Goal: Use online tool/utility: Use online tool/utility

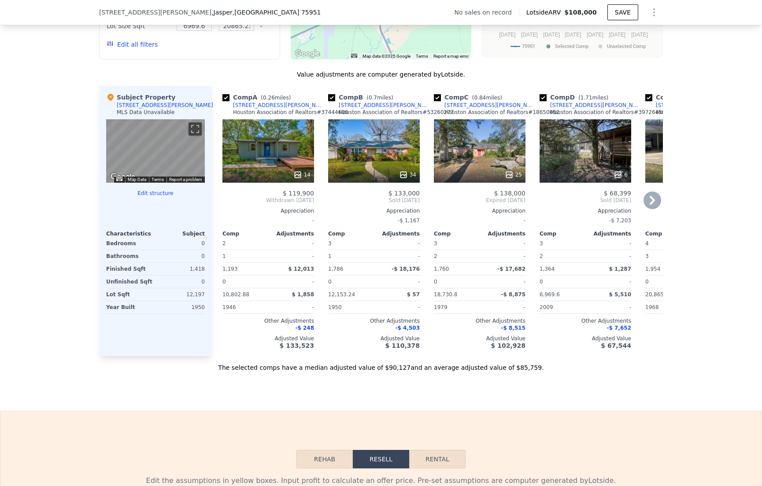
scroll to position [589, 0]
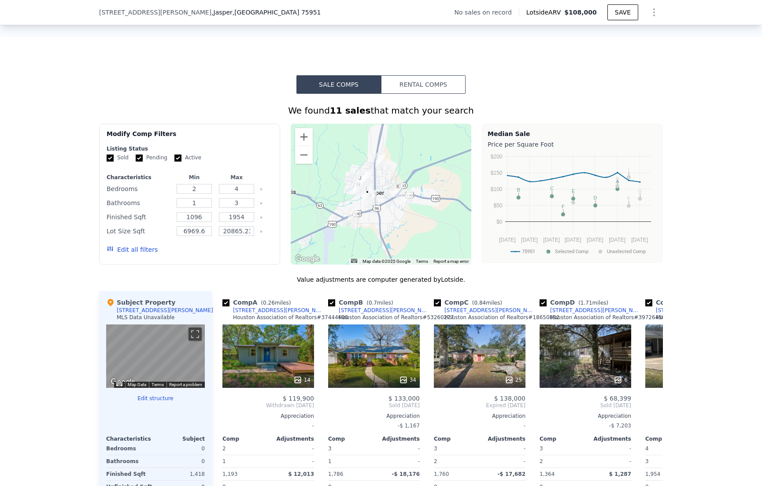
click at [415, 94] on button "Rental Comps" at bounding box center [423, 84] width 85 height 19
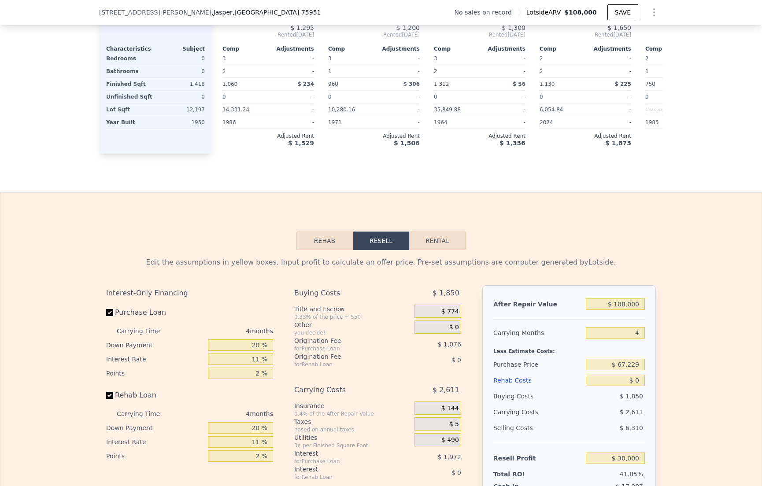
scroll to position [1010, 0]
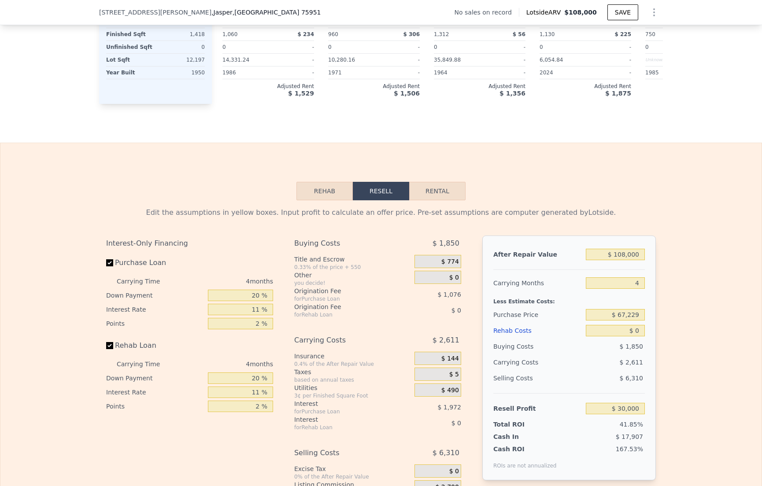
click at [318, 200] on button "Rehab" at bounding box center [324, 191] width 56 height 19
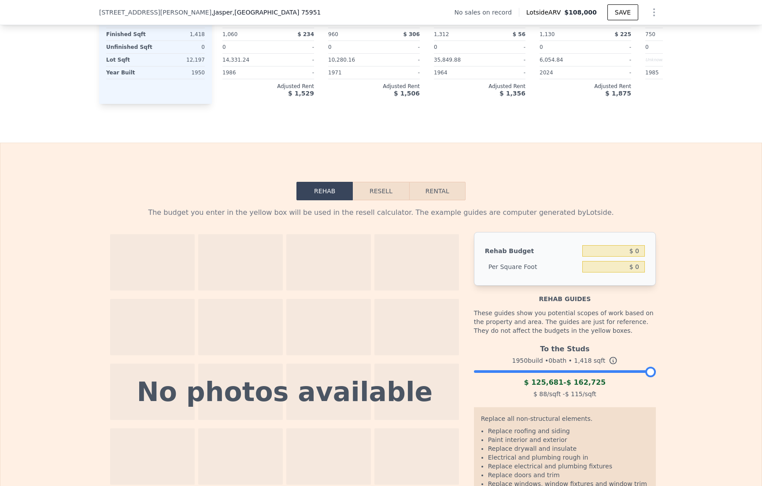
click at [457, 200] on button "Rental" at bounding box center [437, 191] width 56 height 19
select select "30"
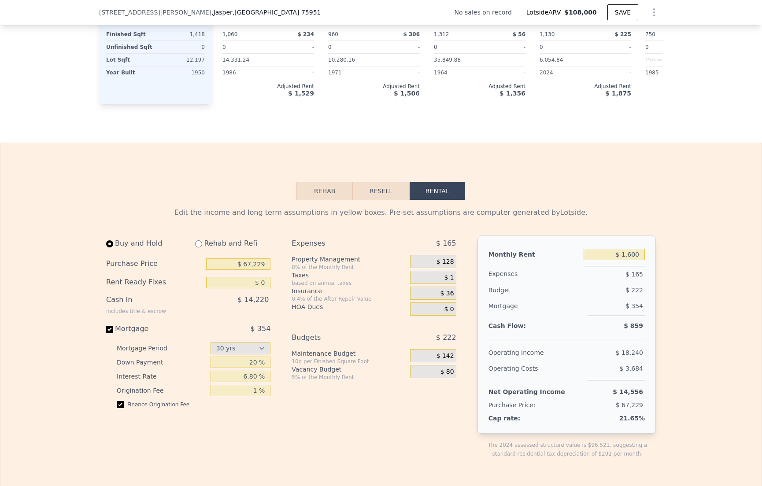
scroll to position [1105, 0]
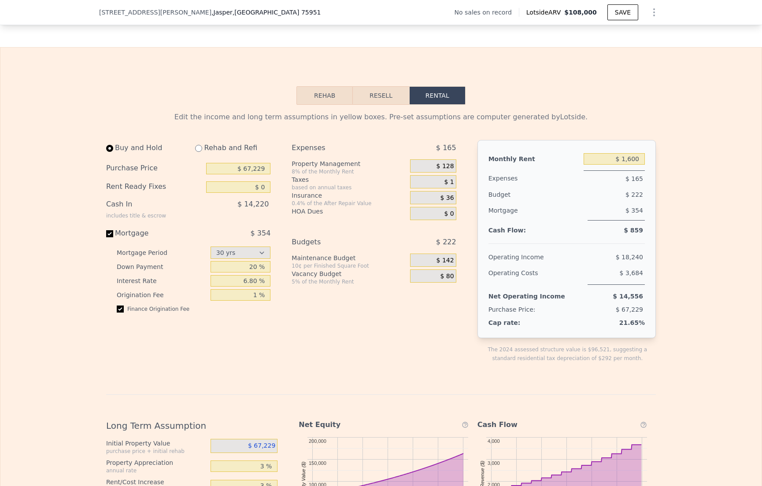
click at [197, 152] on input "radio" at bounding box center [198, 148] width 7 height 7
radio input "true"
select select "30"
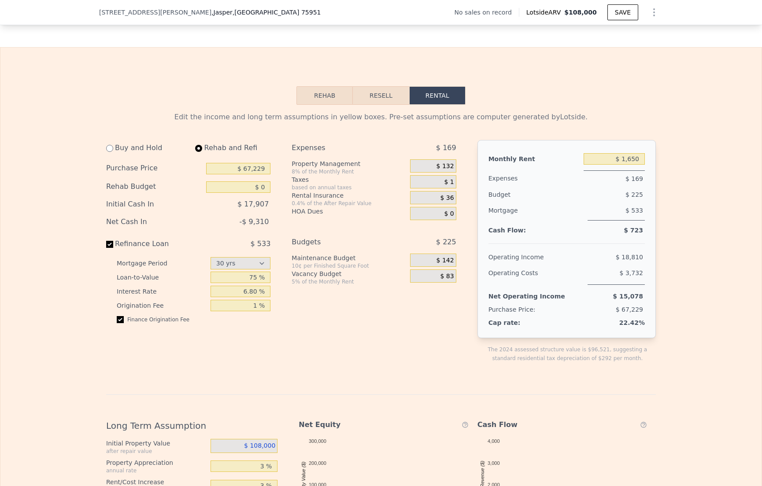
type input "$ 1,650"
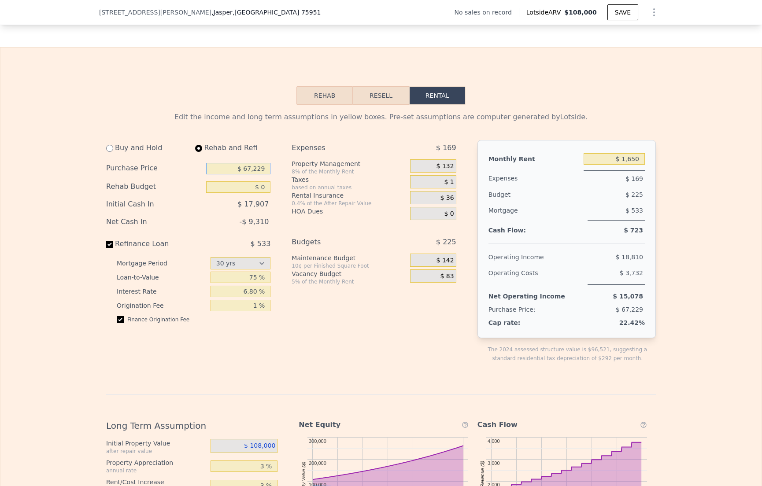
drag, startPoint x: 231, startPoint y: 184, endPoint x: 295, endPoint y: 185, distance: 63.9
click at [295, 185] on div "Buy and Hold Rehab and Refi Purchase Price $ 67,229 Rehab Budget $ 0 Initial Ca…" at bounding box center [284, 258] width 357 height 237
type input "$ 100,000"
type input "$ 10,000"
drag, startPoint x: 607, startPoint y: 173, endPoint x: 644, endPoint y: 174, distance: 37.9
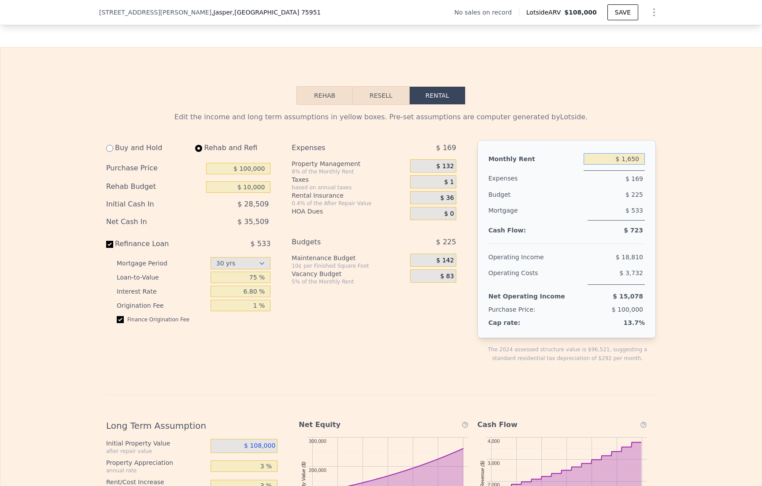
click at [644, 174] on div "Monthly Rent $ 1,650 Expenses $ 169 Budget $ 225 Mortgage $ 533 Cash Flow: $ 72…" at bounding box center [566, 239] width 178 height 198
type input "$ 2,000"
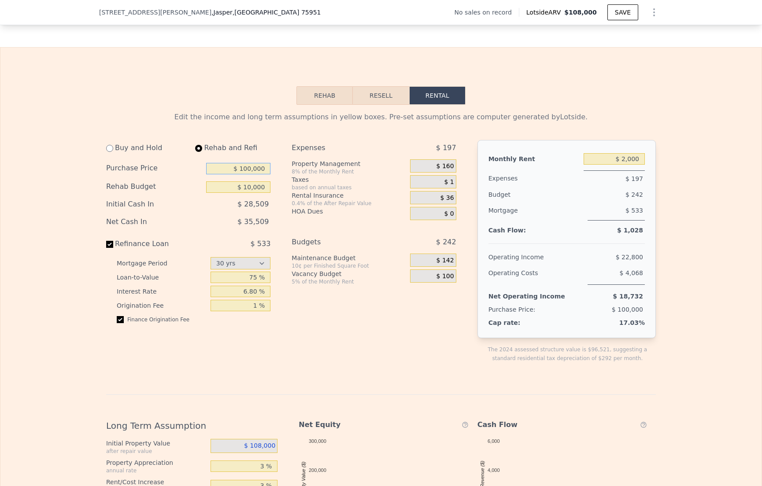
drag, startPoint x: 237, startPoint y: 183, endPoint x: 292, endPoint y: 181, distance: 55.1
click at [292, 181] on div "Buy and Hold Rehab and Refi Purchase Price $ 100,000 Rehab Budget $ 10,000 Init…" at bounding box center [284, 258] width 357 height 237
type input "$ 100,000"
type input "$ 0"
type input "$ 1,650"
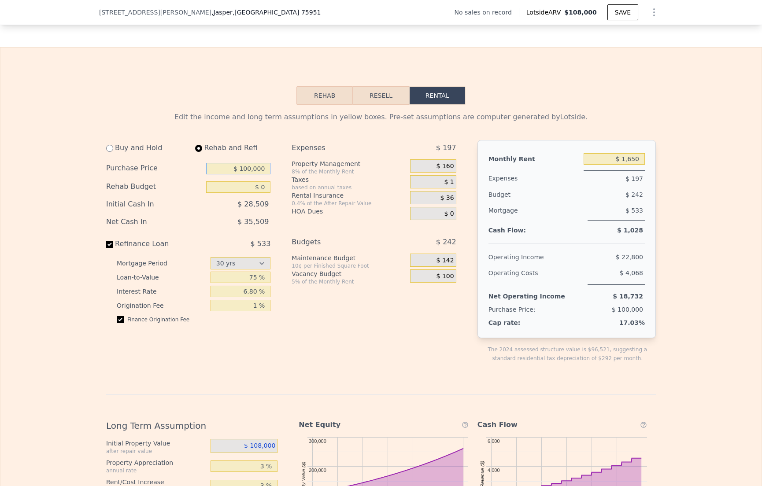
select select "30"
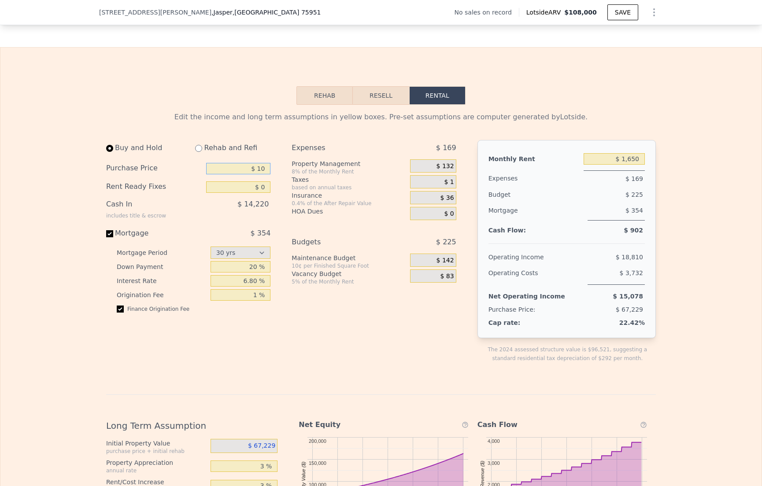
type input "$ 1"
type input "$ 95,000"
drag, startPoint x: 618, startPoint y: 173, endPoint x: 669, endPoint y: 172, distance: 51.1
click at [669, 172] on div "Edit the income and long term assumptions in yellow boxes. Pre-set assumptions …" at bounding box center [380, 404] width 761 height 599
type input "$ 2,000"
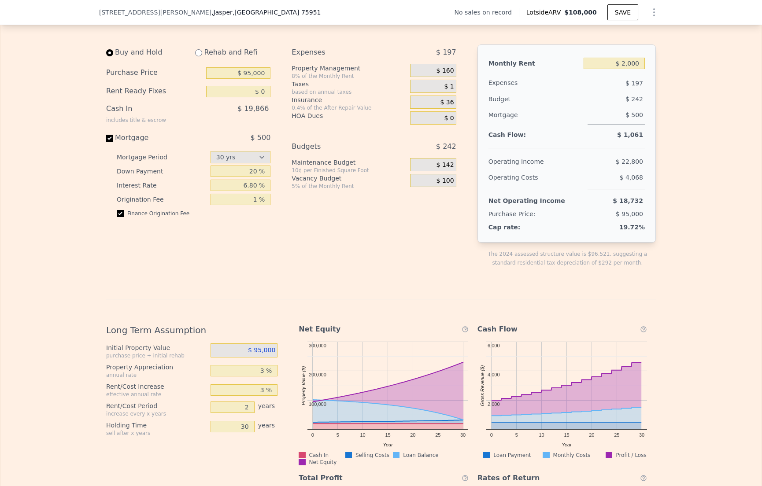
scroll to position [1195, 0]
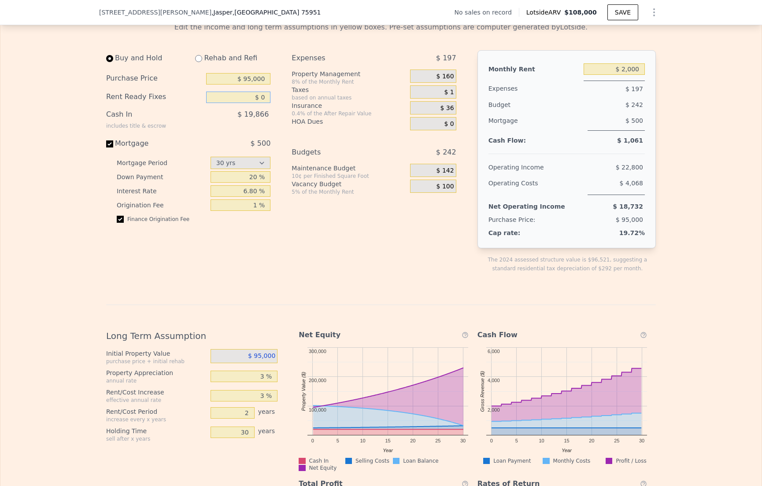
click at [260, 103] on input "$ 0" at bounding box center [238, 97] width 64 height 11
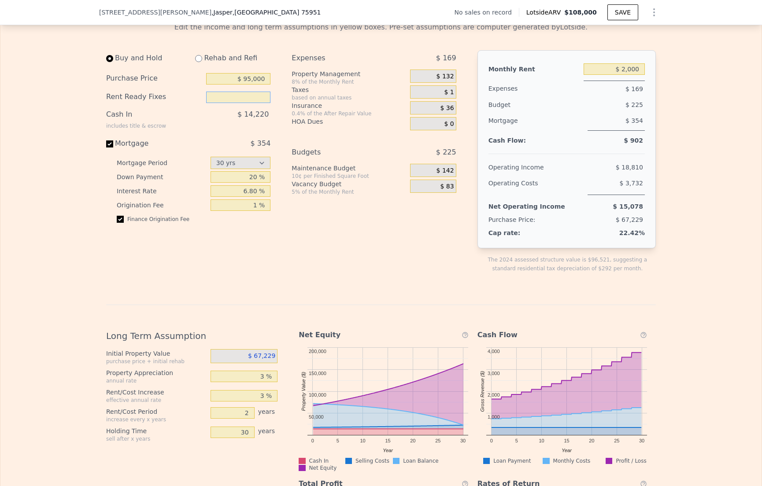
type input "$ 0"
type input "$ 1,650"
type input "$ 10,000"
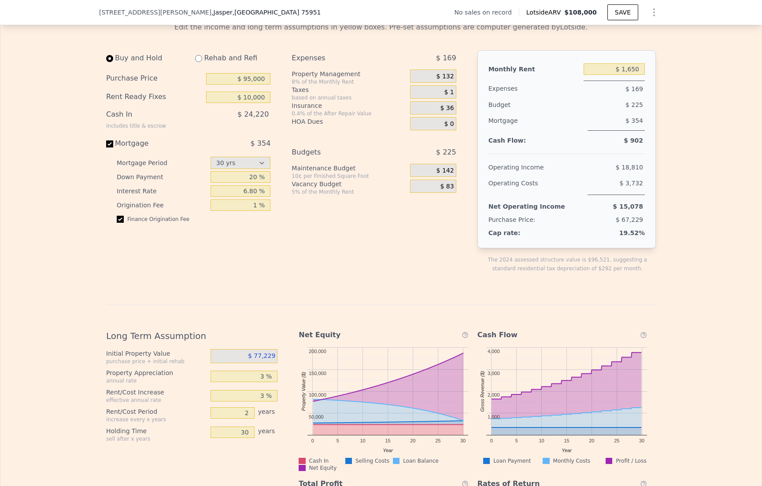
click at [318, 274] on div "Expenses $ 169 Property Management 8% of the Monthly Rent $ 132 Taxes based on …" at bounding box center [377, 168] width 171 height 237
click at [302, 241] on div "Expenses $ 169 Property Management 8% of the Monthly Rent $ 132 Taxes based on …" at bounding box center [377, 168] width 171 height 237
click at [240, 103] on input "$ 10,000" at bounding box center [238, 97] width 64 height 11
click at [244, 85] on input "$ 95,000" at bounding box center [238, 78] width 64 height 11
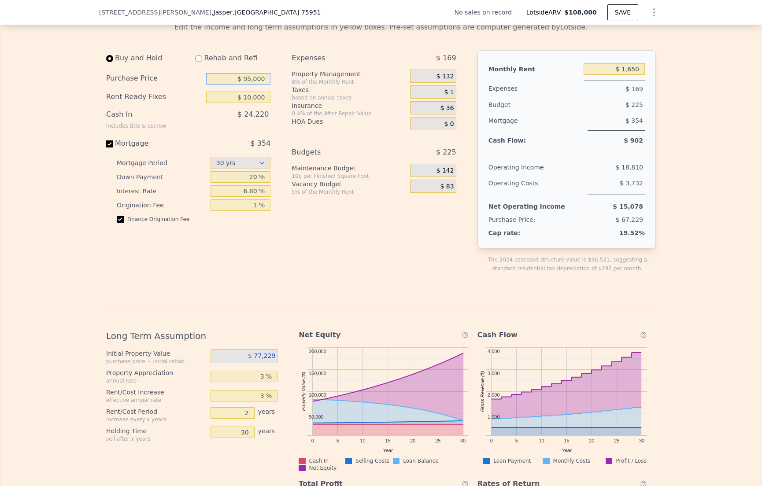
click at [243, 85] on input "$ 95,000" at bounding box center [238, 78] width 64 height 11
type input "$ 100,000"
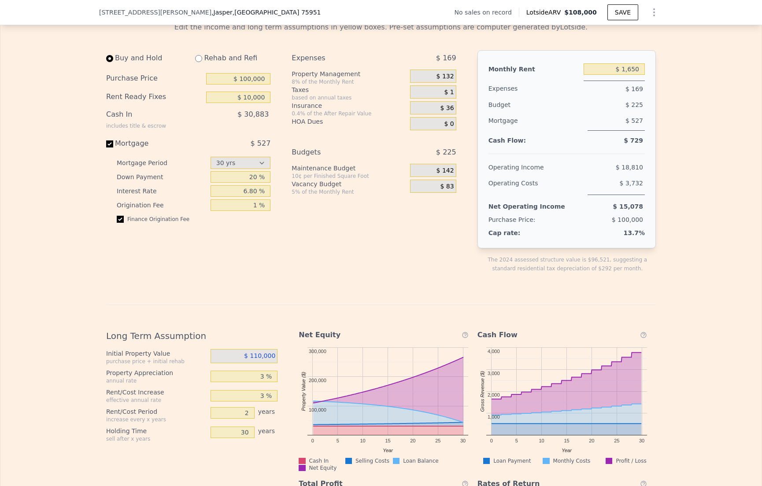
click at [268, 158] on div "Buy and Hold Rehab and Refi Purchase Price $ 100,000 Rent Ready Fixes $ 10,000 …" at bounding box center [191, 168] width 171 height 237
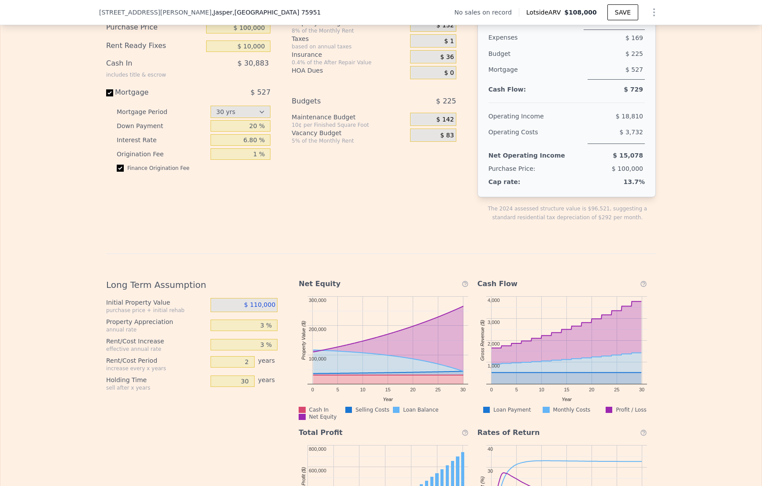
scroll to position [1159, 0]
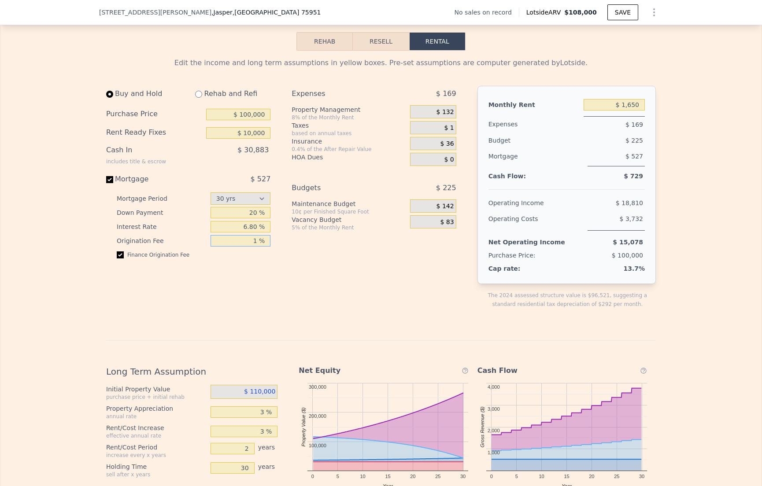
click at [255, 247] on input "1 %" at bounding box center [241, 240] width 60 height 11
type input "2 %"
click at [300, 282] on div "Expenses $ 169 Property Management 8% of the Monthly Rent $ 132 Taxes based on …" at bounding box center [377, 204] width 171 height 237
drag, startPoint x: 261, startPoint y: 131, endPoint x: 231, endPoint y: 129, distance: 30.5
click at [231, 120] on input "$ 100,000" at bounding box center [238, 114] width 64 height 11
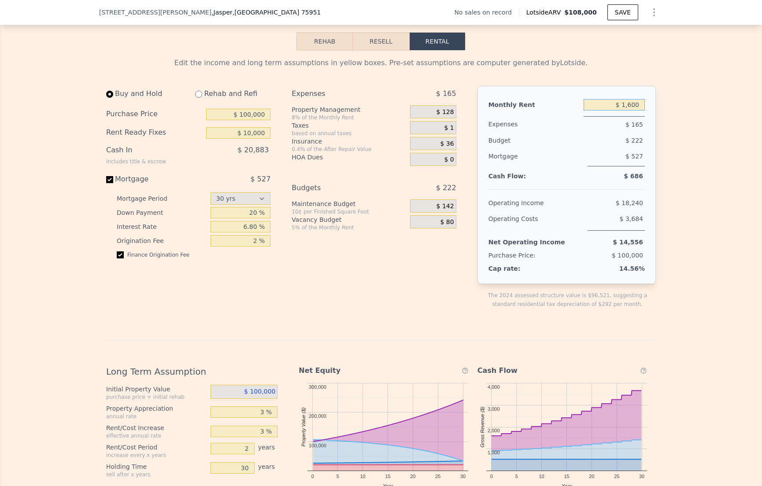
drag, startPoint x: 621, startPoint y: 119, endPoint x: 662, endPoint y: 122, distance: 41.1
click at [662, 122] on div "Edit the income and long term assumptions in yellow boxes. Pre-set assumptions …" at bounding box center [380, 350] width 761 height 599
click at [562, 56] on div "Rehab Resell Rental Edit the income and long term assumptions in yellow boxes. …" at bounding box center [381, 341] width 762 height 696
type input "$ 1,650"
click at [622, 111] on input "$ 1,650" at bounding box center [614, 104] width 61 height 11
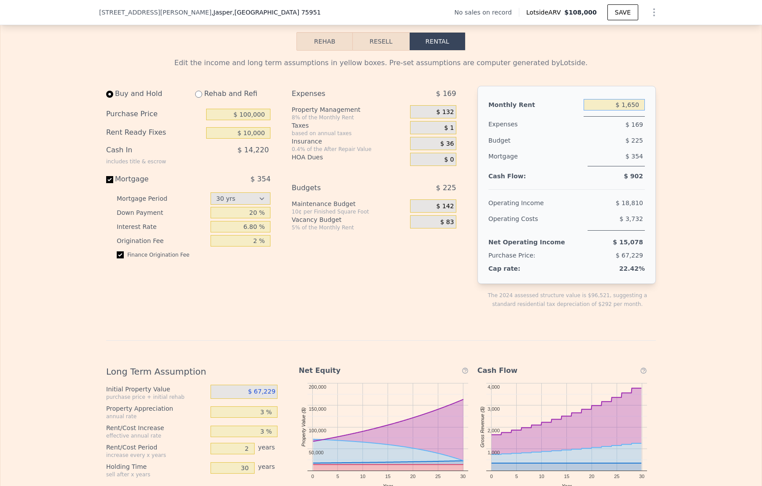
click at [622, 111] on input "$ 1,650" at bounding box center [614, 104] width 61 height 11
click at [255, 205] on select "15 yrs 30 yrs" at bounding box center [241, 198] width 60 height 12
click at [106, 98] on input "radio" at bounding box center [109, 94] width 7 height 7
radio input "true"
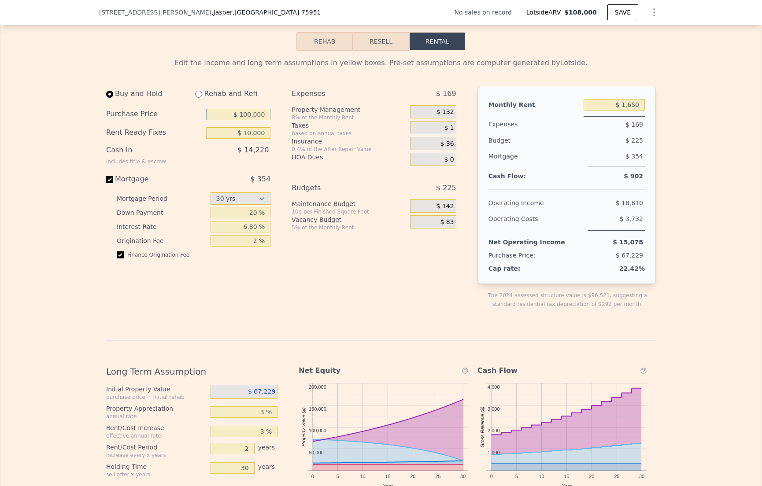
click at [231, 120] on input "$ 100,000" at bounding box center [238, 114] width 64 height 11
click at [274, 127] on div "Buy and Hold Rehab and Refi Purchase Price $ 100,000 Rent Ready Fixes $ 10,000 …" at bounding box center [191, 204] width 171 height 237
drag, startPoint x: 616, startPoint y: 119, endPoint x: 654, endPoint y: 116, distance: 37.5
click at [654, 116] on div "Edit the income and long term assumptions in yellow boxes. Pre-set assumptions …" at bounding box center [381, 350] width 564 height 599
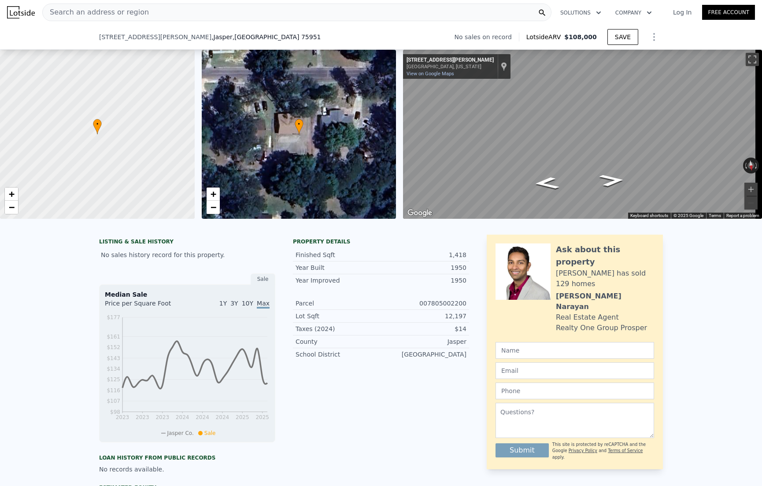
scroll to position [1345, 0]
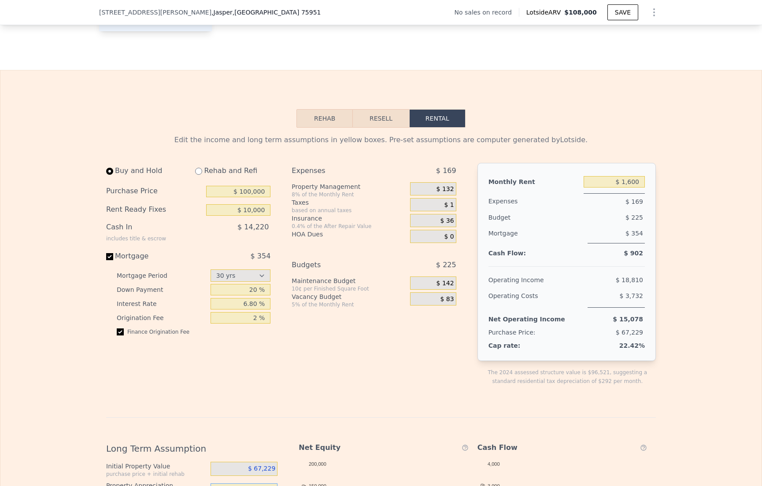
type input "$ 1,650"
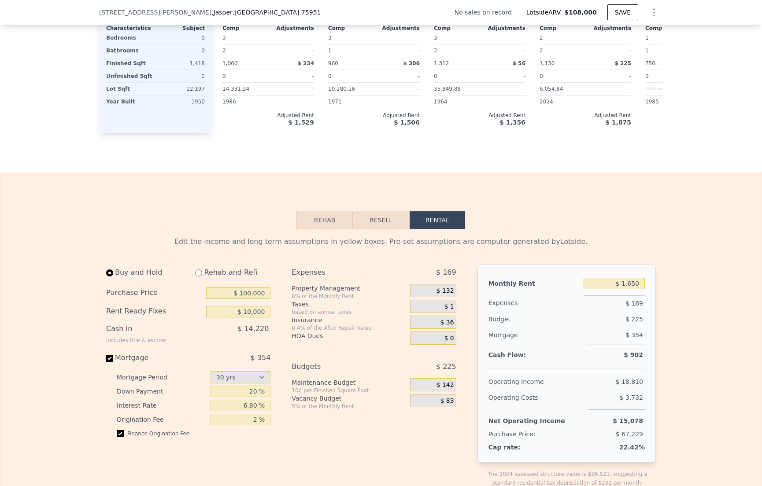
scroll to position [1027, 0]
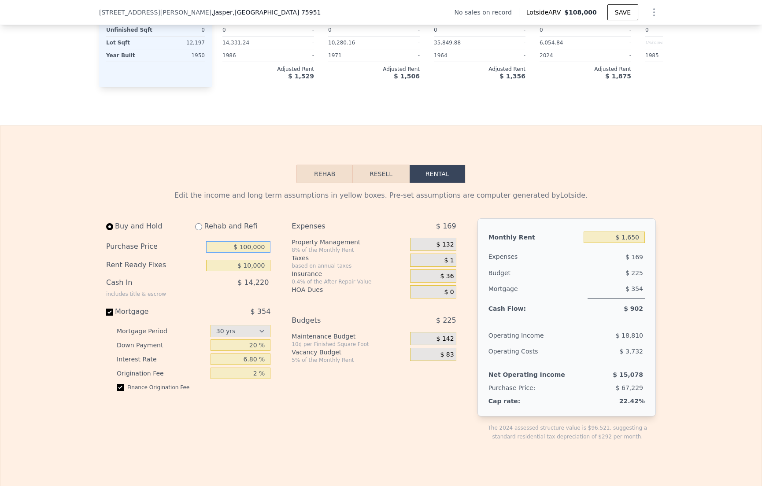
drag, startPoint x: 227, startPoint y: 263, endPoint x: 297, endPoint y: 259, distance: 70.1
click at [297, 259] on div "Buy and Hold Rehab and Refi Purchase Price $ 100,000 Rent Ready Fixes $ 10,000 …" at bounding box center [284, 336] width 357 height 237
type input "$ 91,000"
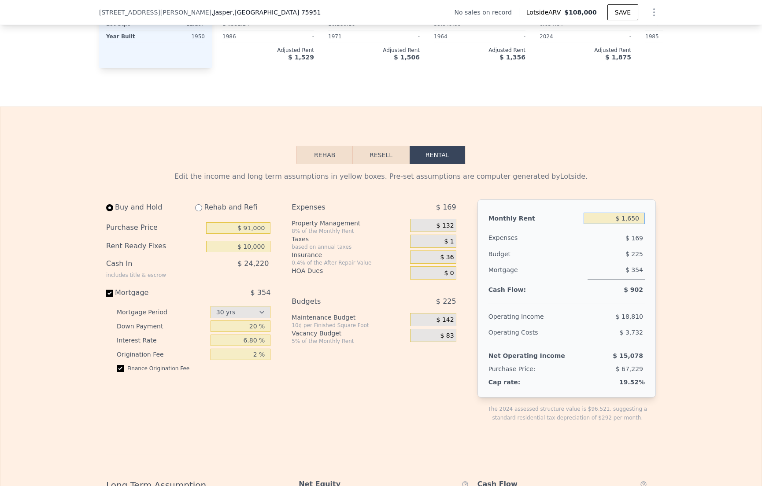
drag, startPoint x: 614, startPoint y: 231, endPoint x: 668, endPoint y: 231, distance: 54.6
click at [668, 231] on div "Edit the income and long term assumptions in yellow boxes. Pre-set assumptions …" at bounding box center [380, 463] width 761 height 599
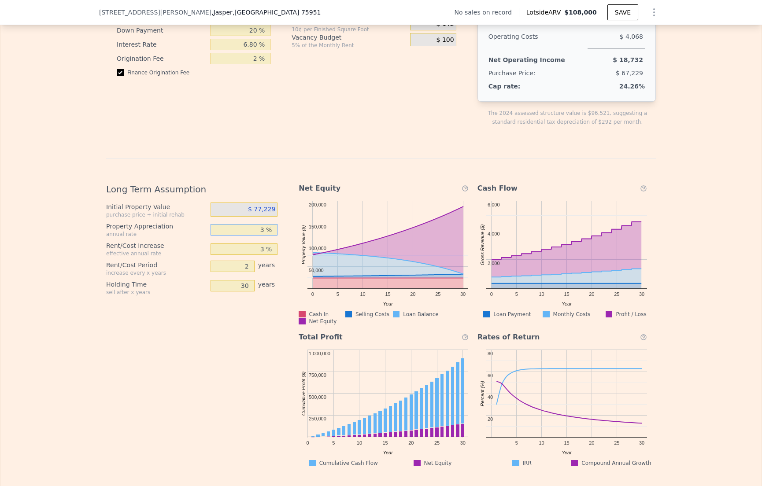
scroll to position [1169, 0]
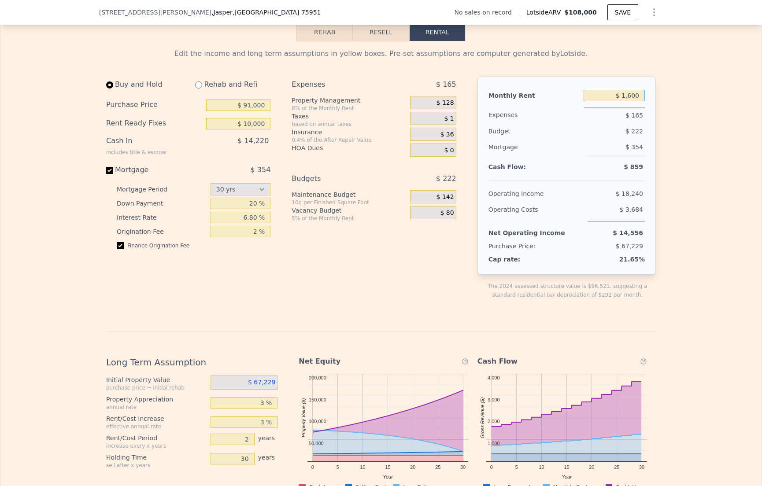
drag, startPoint x: 604, startPoint y: 110, endPoint x: 650, endPoint y: 109, distance: 45.8
click at [650, 109] on div "Monthly Rent $ 1,600 Expenses $ 165 Budget $ 222 Mortgage $ 354 Cash Flow: $ 85…" at bounding box center [566, 176] width 178 height 198
type input "$ 2,000"
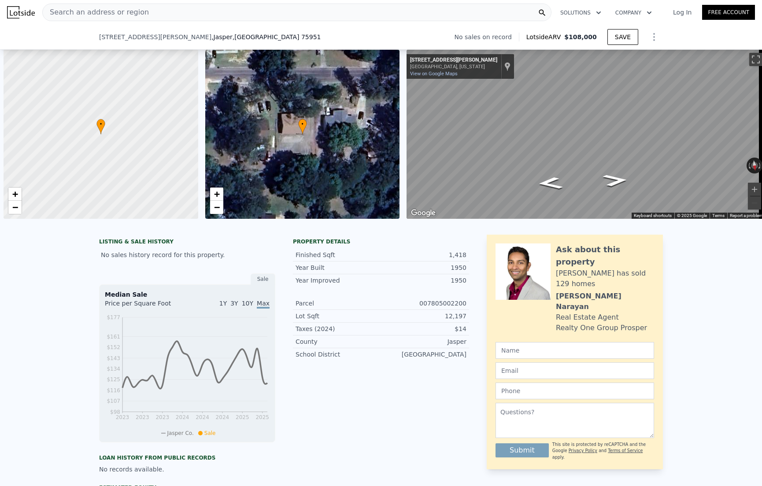
select select "30"
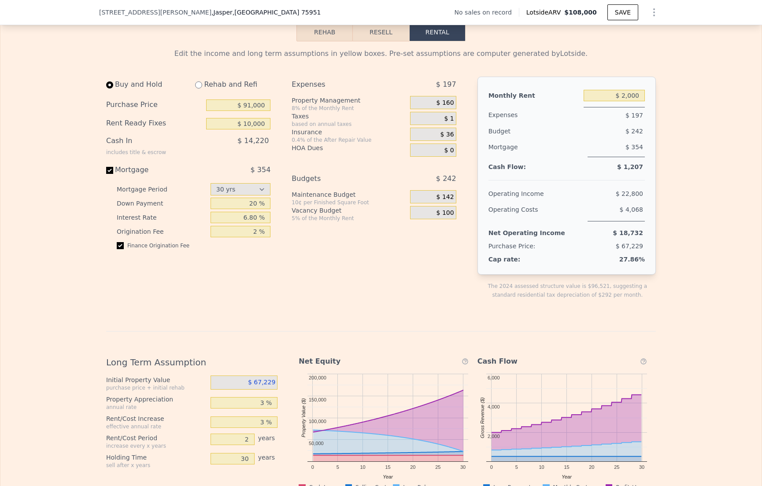
click at [615, 264] on div "27.86%" at bounding box center [599, 259] width 92 height 9
click at [623, 250] on span "$ 67,229" at bounding box center [629, 246] width 27 height 7
click at [195, 89] on input "radio" at bounding box center [198, 84] width 7 height 7
radio input "true"
select select "30"
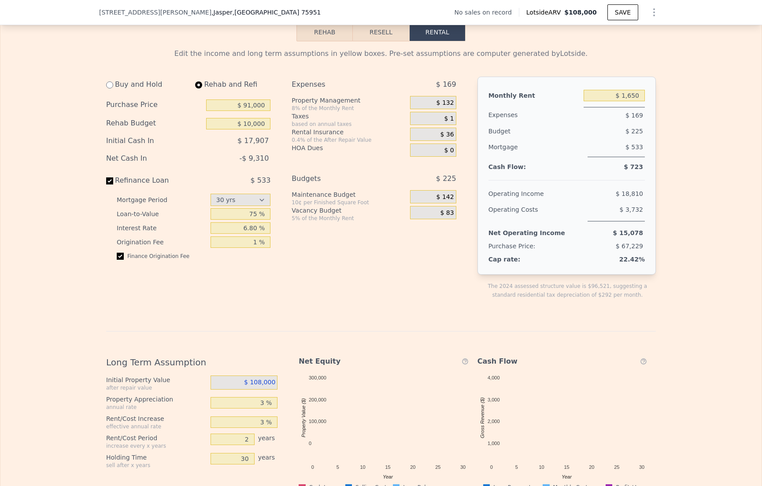
type input "$ 1,650"
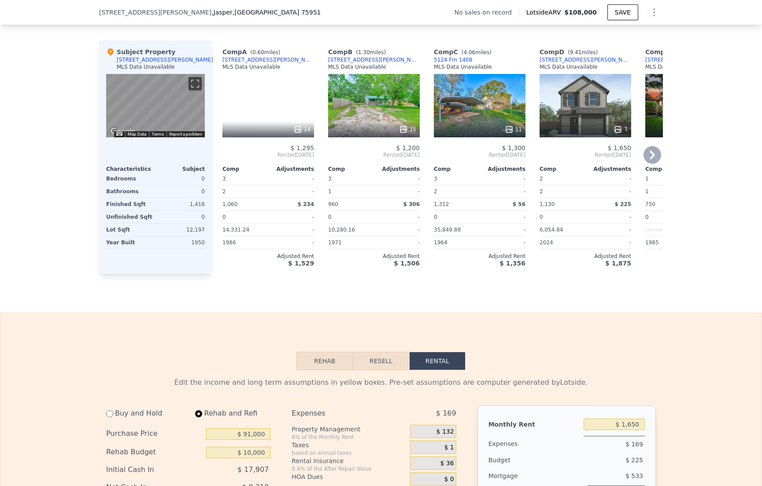
scroll to position [1205, 0]
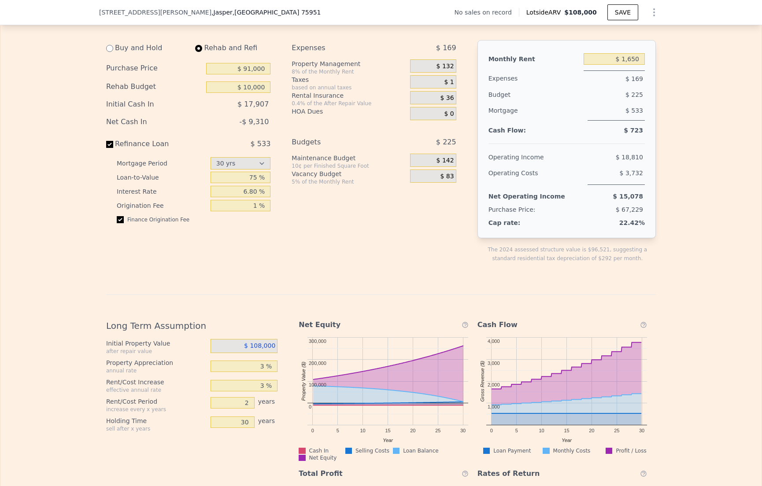
select select "30"
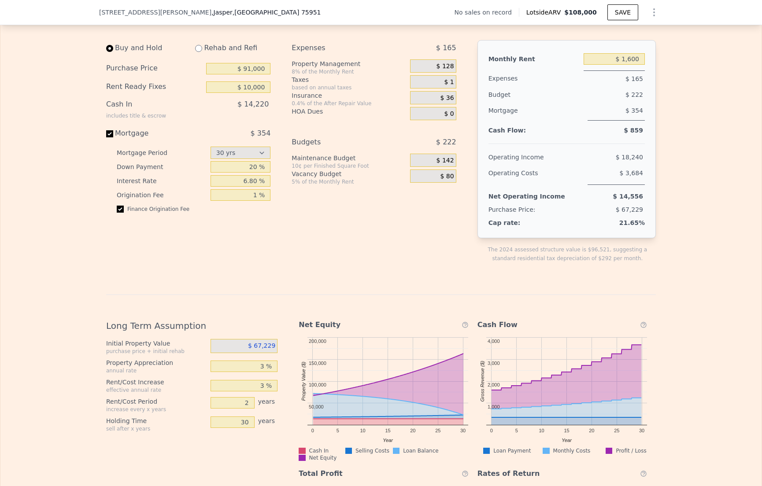
drag, startPoint x: 610, startPoint y: 61, endPoint x: 652, endPoint y: 74, distance: 44.3
click at [618, 66] on div "Monthly Rent $ 1,600 Expenses $ 165 Budget $ 222 Mortgage $ 354 Cash Flow: $ 85…" at bounding box center [566, 139] width 178 height 198
click at [630, 66] on div "$ 1,600" at bounding box center [614, 59] width 61 height 16
click at [629, 66] on div "$ 1,600" at bounding box center [614, 59] width 61 height 16
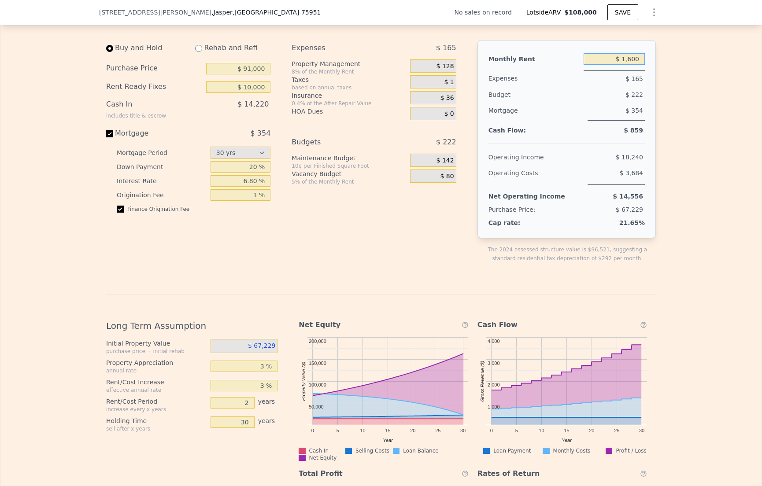
click at [630, 65] on input "$ 1,600" at bounding box center [614, 58] width 61 height 11
click at [629, 65] on input "$ 1,600" at bounding box center [614, 58] width 61 height 11
click at [629, 66] on div "$ 1,600" at bounding box center [614, 59] width 61 height 16
click at [633, 65] on input "$ 1,600" at bounding box center [614, 58] width 61 height 11
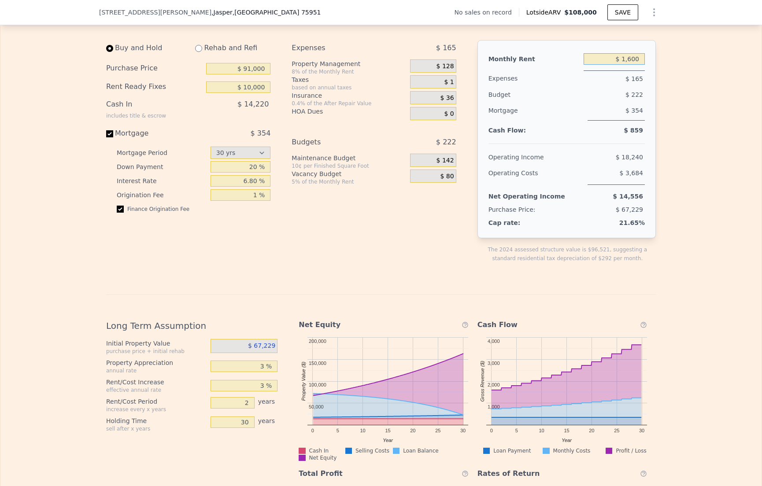
click at [633, 65] on input "$ 1,600" at bounding box center [614, 58] width 61 height 11
click at [622, 65] on input "$ 1,602,000" at bounding box center [614, 58] width 61 height 11
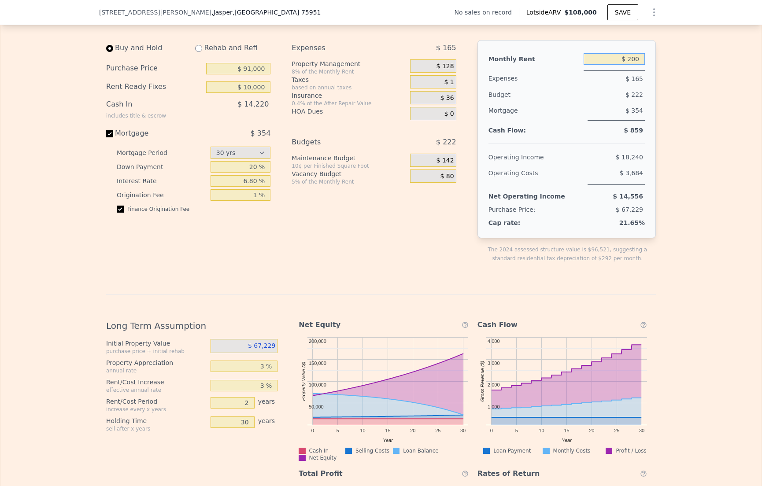
type input "$ 2,000"
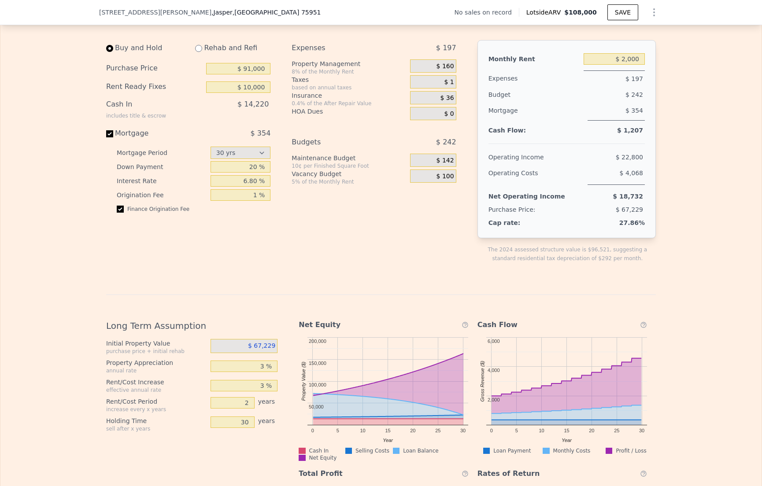
click at [636, 121] on div "$ 354" at bounding box center [616, 112] width 57 height 18
click at [636, 114] on span "$ 354" at bounding box center [634, 110] width 18 height 7
click at [259, 137] on span "$ 354" at bounding box center [261, 133] width 20 height 8
click at [113, 137] on input "Mortgage $ 354" at bounding box center [109, 133] width 7 height 7
checkbox input "false"
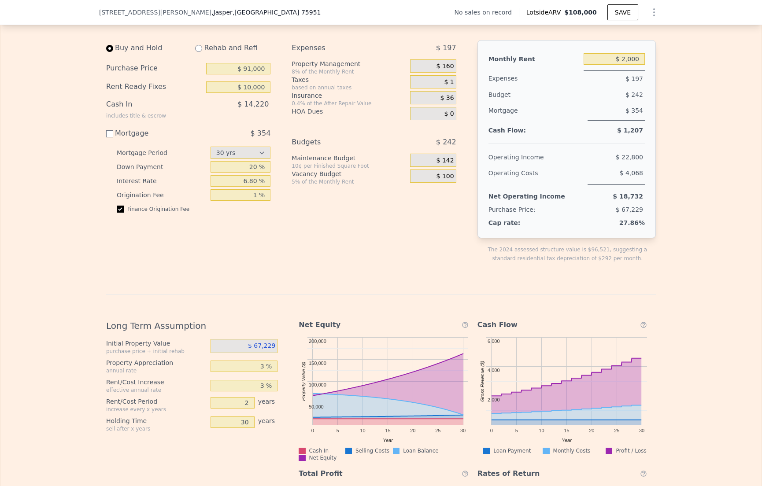
type input "$ 1,650"
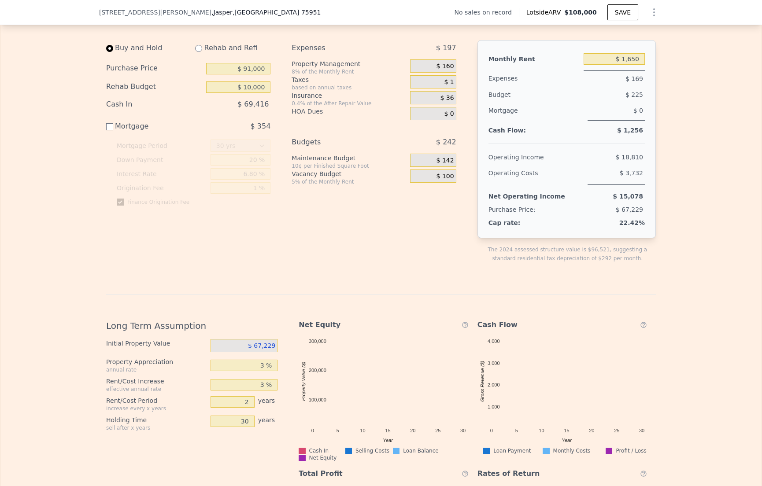
click at [106, 130] on input "Mortgage $ 354" at bounding box center [109, 126] width 7 height 7
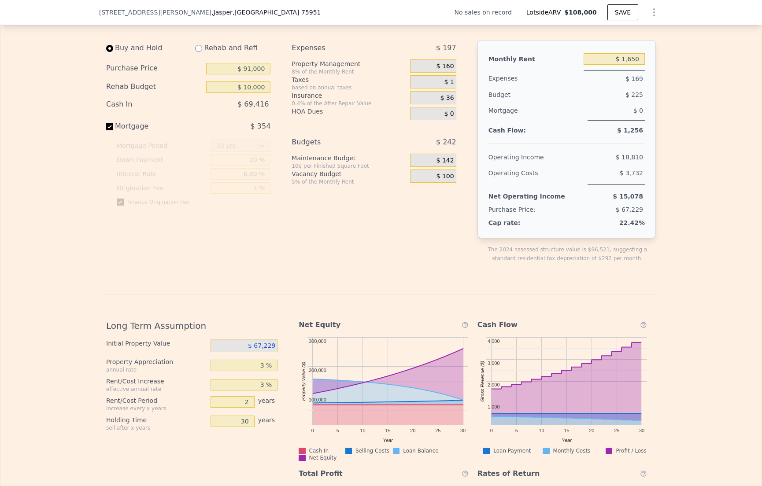
checkbox input "true"
type input "$ 2,000"
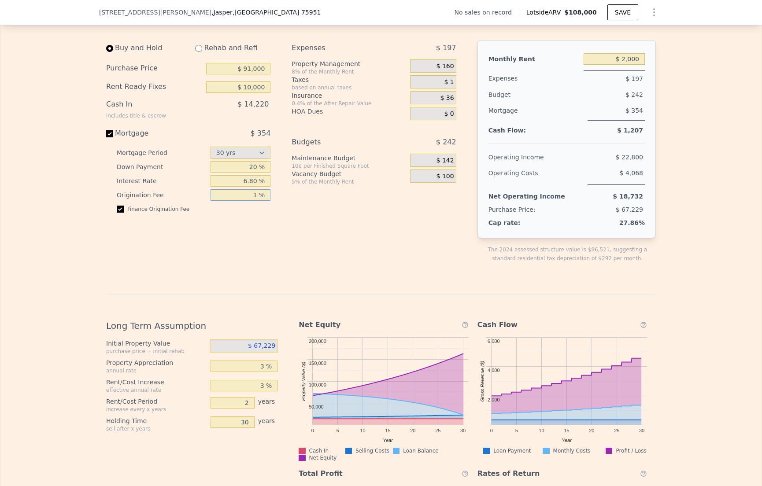
click at [256, 201] on input "1 %" at bounding box center [241, 194] width 60 height 11
type input "2 %"
drag, startPoint x: 237, startPoint y: 248, endPoint x: 236, endPoint y: 253, distance: 4.9
click at [236, 253] on div "Buy and Hold Rehab and Refi Purchase Price $ 91,000 Rent Ready Fixes $ 10,000 C…" at bounding box center [191, 158] width 171 height 237
drag, startPoint x: 253, startPoint y: 229, endPoint x: 210, endPoint y: 211, distance: 46.5
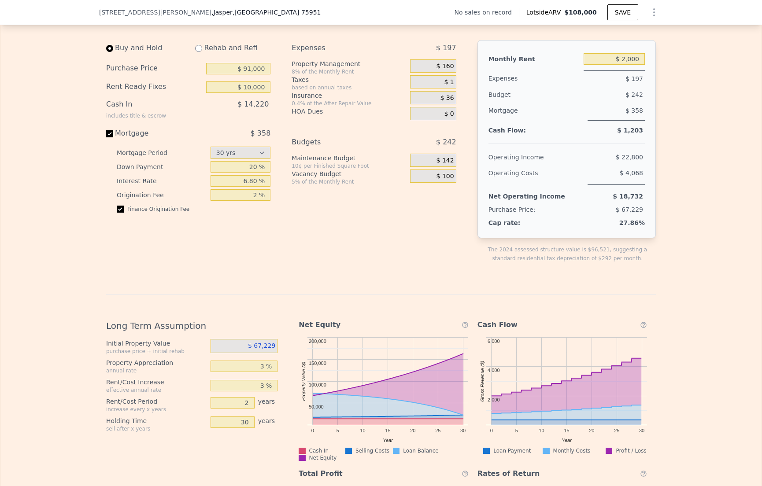
click at [238, 220] on div "Finance Origination Fee" at bounding box center [194, 213] width 154 height 14
drag, startPoint x: 211, startPoint y: 209, endPoint x: 205, endPoint y: 211, distance: 6.0
click at [211, 201] on input "2 %" at bounding box center [241, 194] width 60 height 11
click at [118, 213] on input "checkbox" at bounding box center [120, 209] width 7 height 7
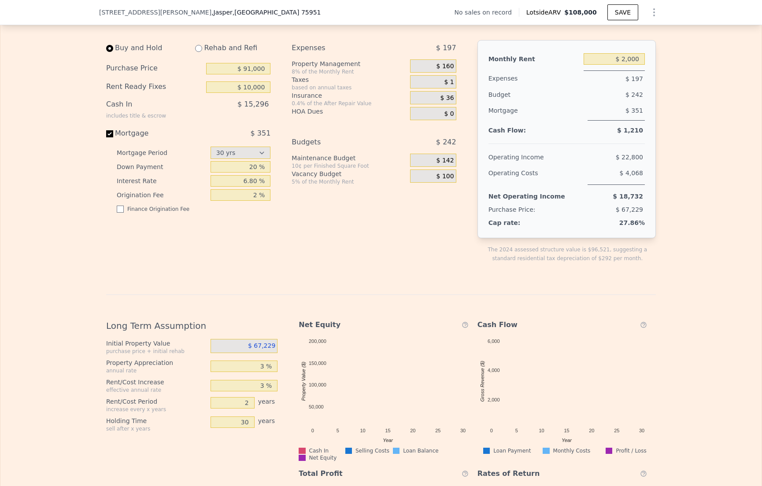
click at [118, 213] on input "checkbox" at bounding box center [120, 209] width 7 height 7
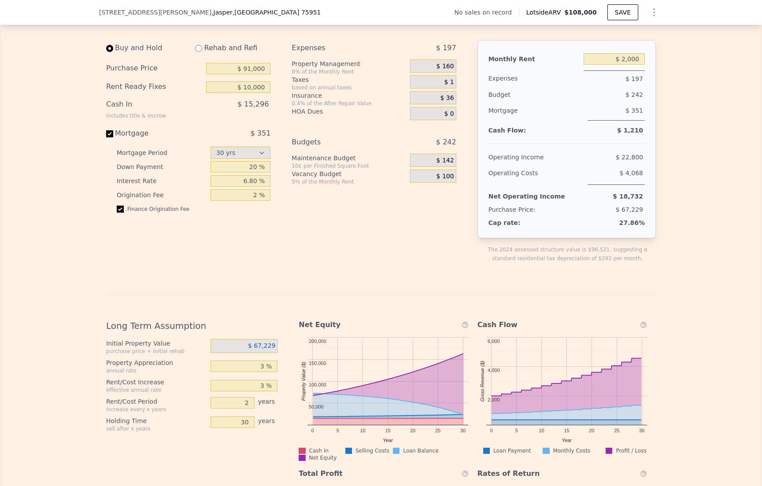
checkbox input "true"
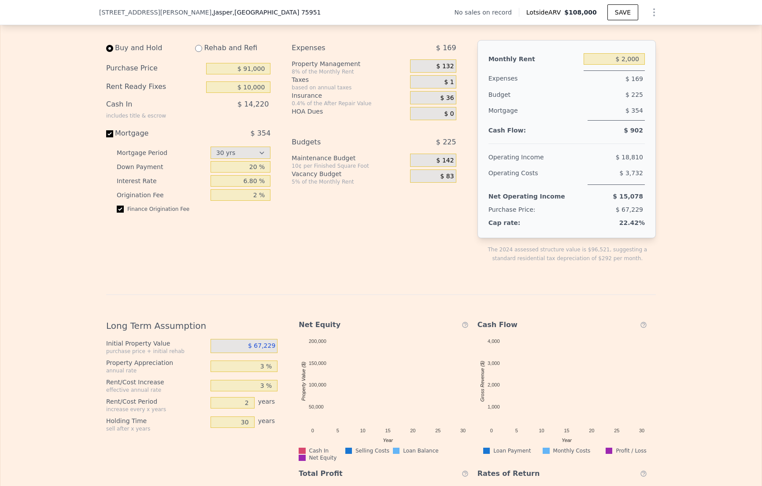
type input "$ 1,650"
